Goal: Task Accomplishment & Management: Complete application form

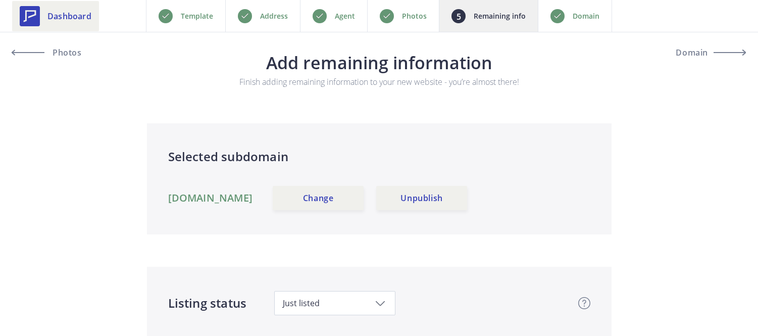
scroll to position [882, 0]
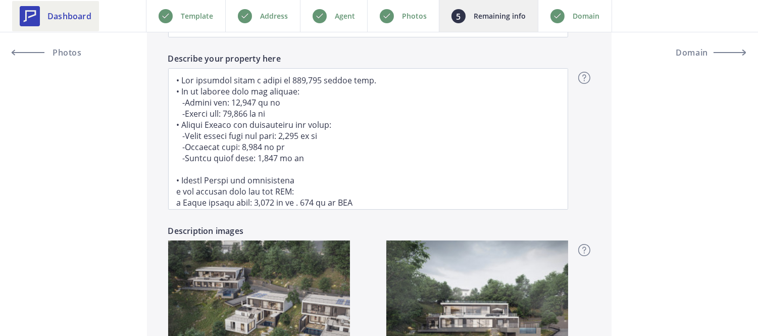
click at [71, 12] on span "Dashboard" at bounding box center [69, 16] width 44 height 12
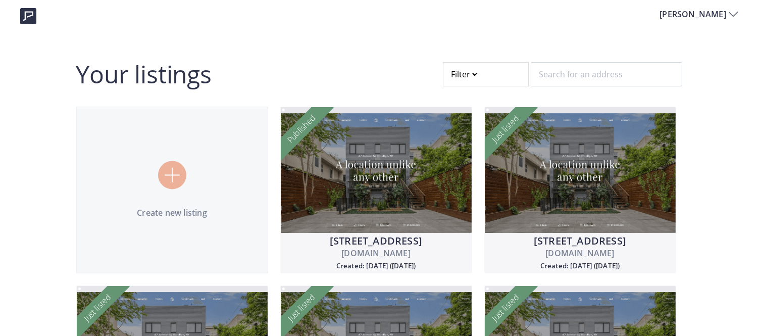
click at [465, 67] on div at bounding box center [486, 74] width 86 height 24
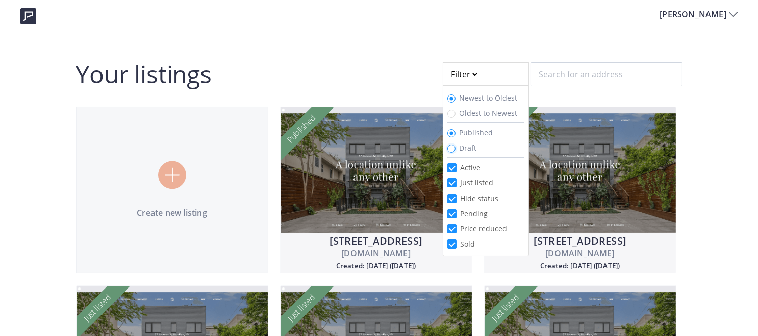
click at [451, 152] on input "Draft" at bounding box center [451, 148] width 8 height 8
radio input "true"
radio input "false"
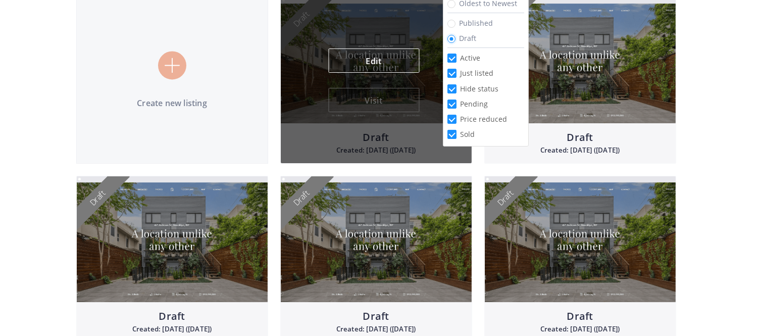
scroll to position [108, 0]
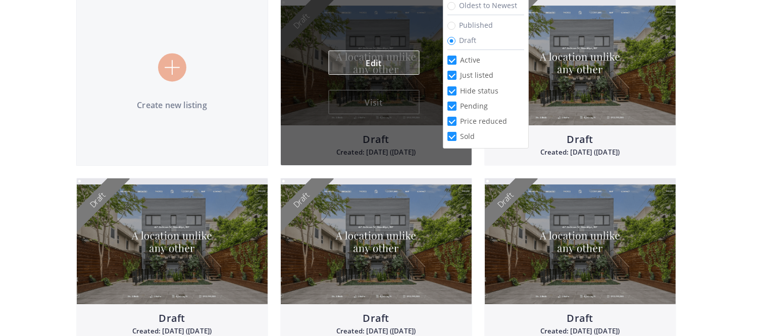
click at [380, 69] on link "Edit" at bounding box center [373, 62] width 91 height 24
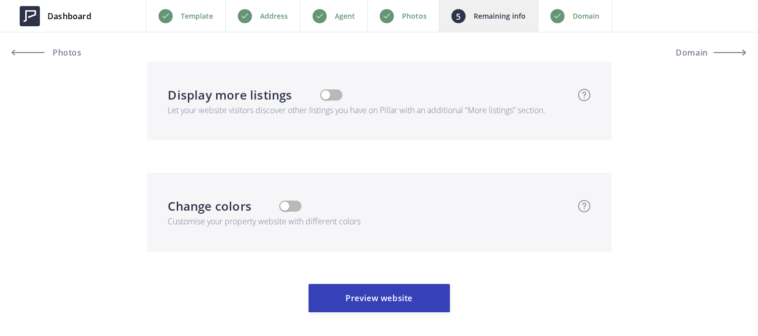
scroll to position [2878, 0]
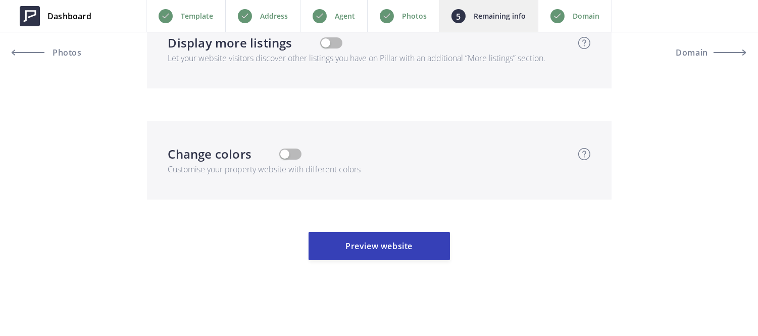
click at [578, 11] on p "Domain" at bounding box center [586, 16] width 27 height 12
